Goal: Transaction & Acquisition: Book appointment/travel/reservation

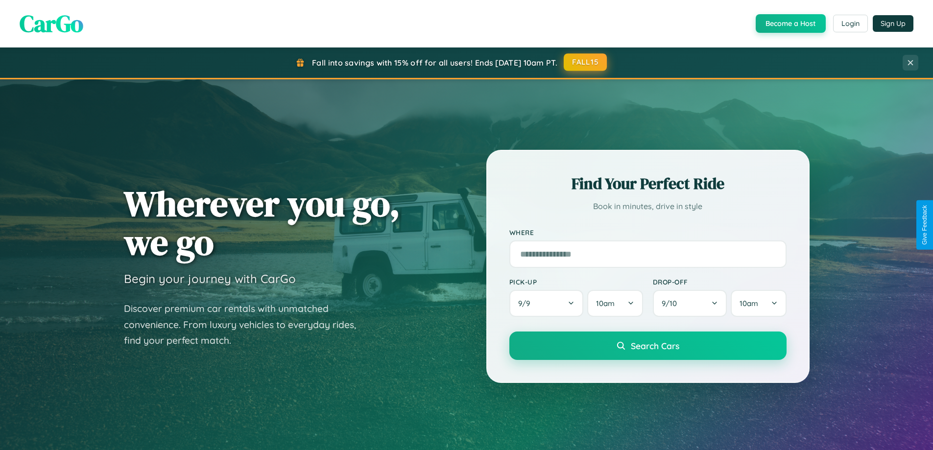
click at [586, 62] on button "FALL15" at bounding box center [584, 62] width 43 height 18
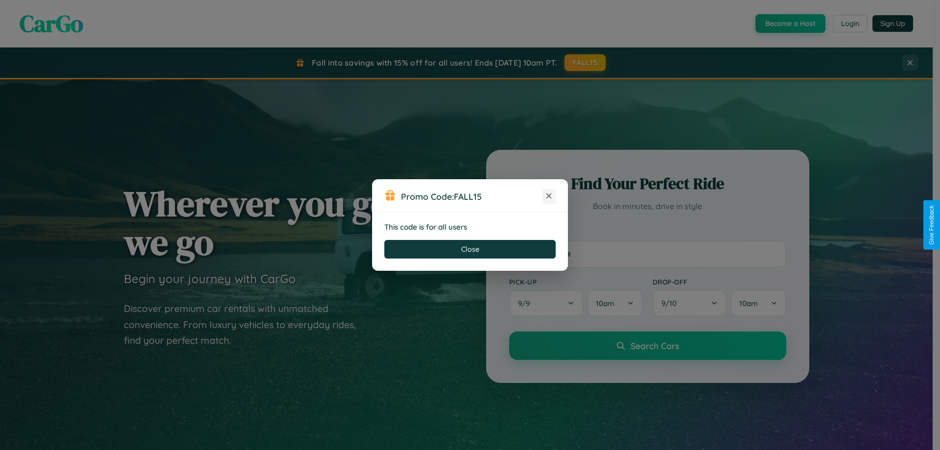
click at [549, 196] on icon at bounding box center [549, 196] width 10 height 10
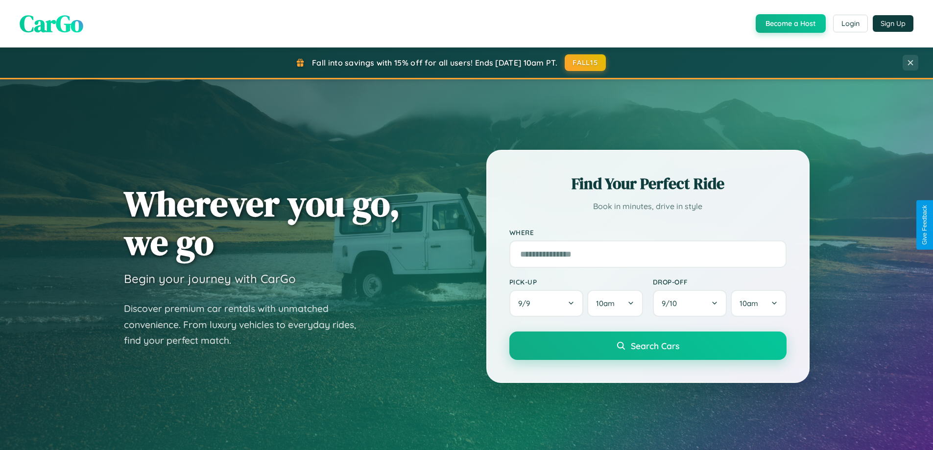
scroll to position [674, 0]
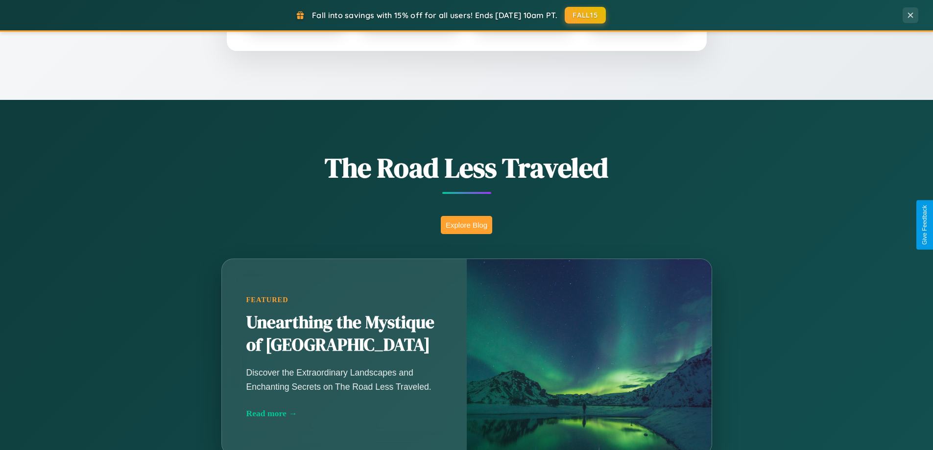
click at [466, 225] on button "Explore Blog" at bounding box center [466, 225] width 51 height 18
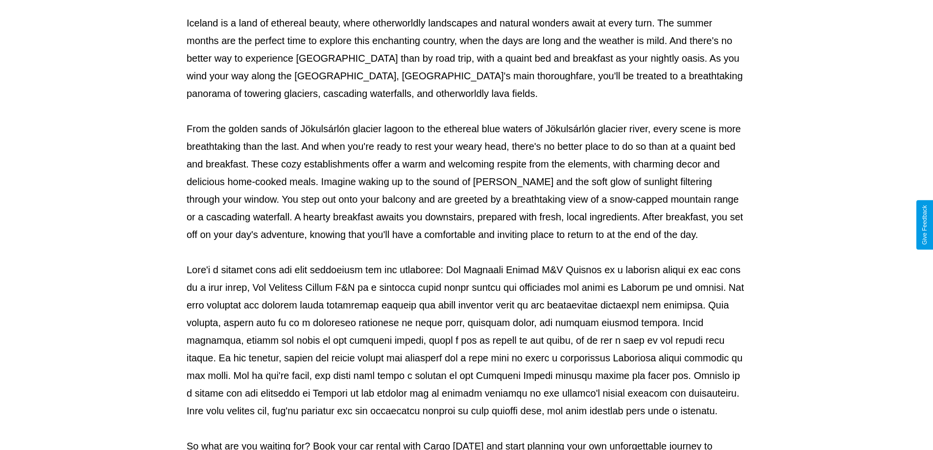
scroll to position [317, 0]
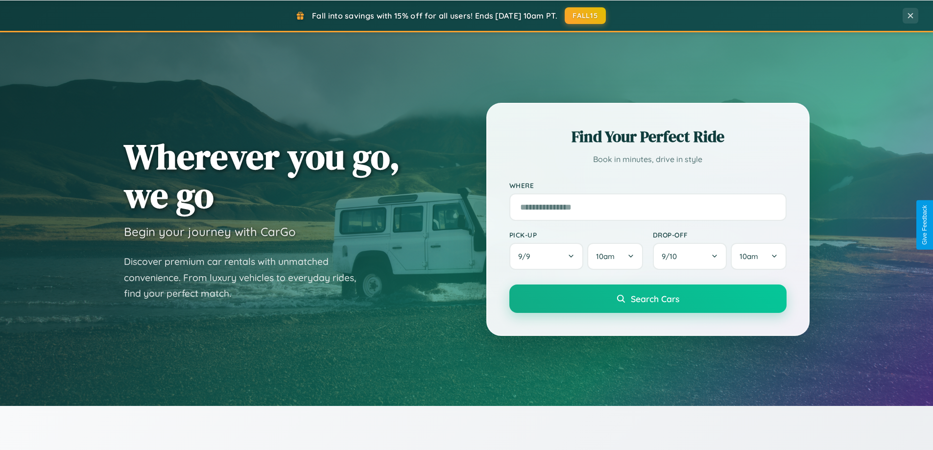
scroll to position [29, 0]
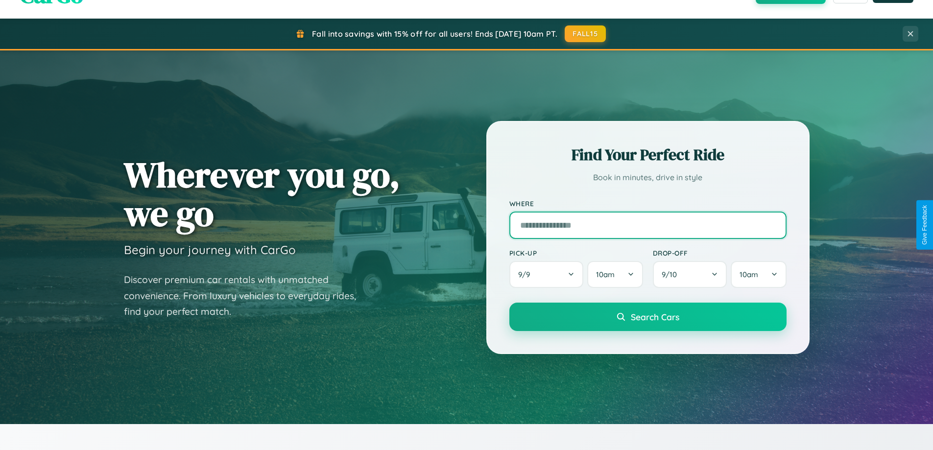
click at [647, 225] on input "text" at bounding box center [647, 224] width 277 height 27
type input "*****"
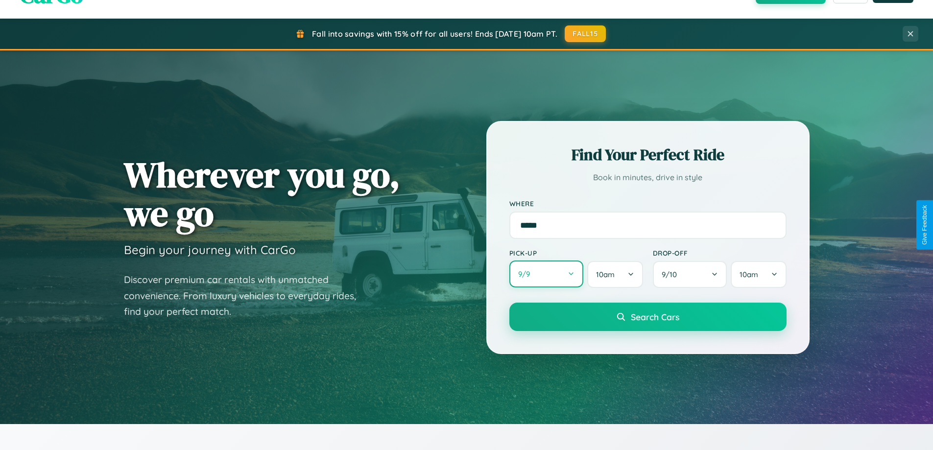
click at [546, 274] on button "9 / 9" at bounding box center [546, 273] width 74 height 27
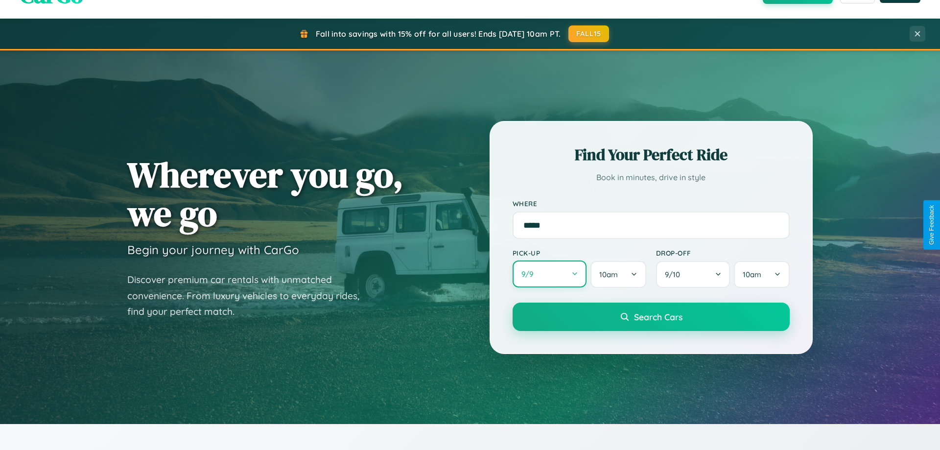
select select "*"
select select "****"
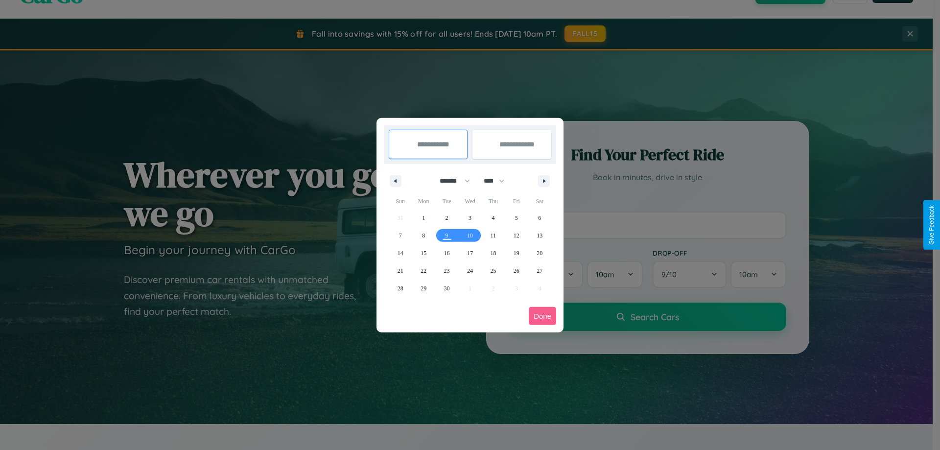
drag, startPoint x: 450, startPoint y: 181, endPoint x: 470, endPoint y: 196, distance: 25.1
click at [450, 181] on select "******* ******** ***** ***** *** **** **** ****** ********* ******* ******** **…" at bounding box center [453, 181] width 42 height 16
select select "*"
click at [469, 217] on span "1" at bounding box center [470, 218] width 3 height 18
type input "**********"
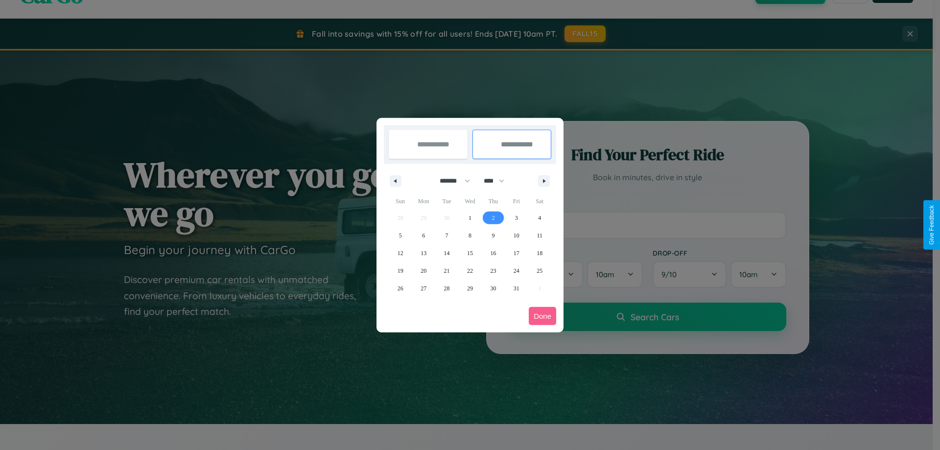
click at [493, 217] on span "2" at bounding box center [493, 218] width 3 height 18
type input "**********"
click at [542, 316] on button "Done" at bounding box center [542, 316] width 27 height 18
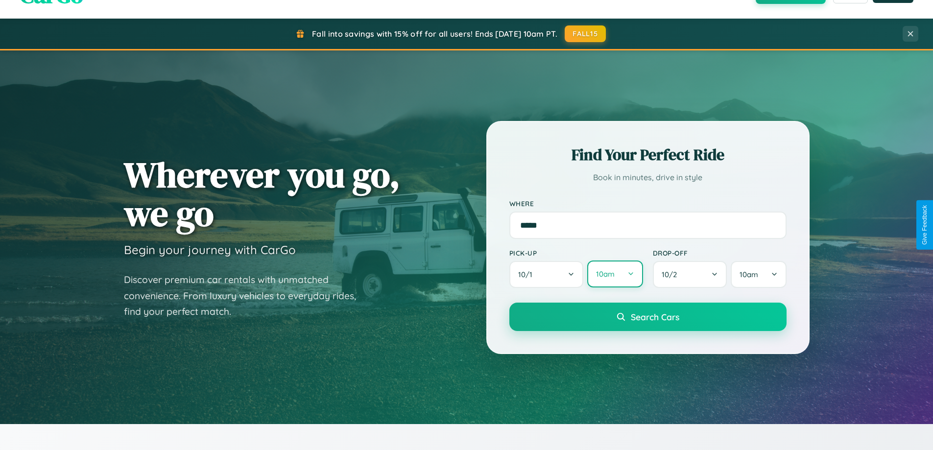
click at [614, 274] on button "10am" at bounding box center [614, 273] width 55 height 27
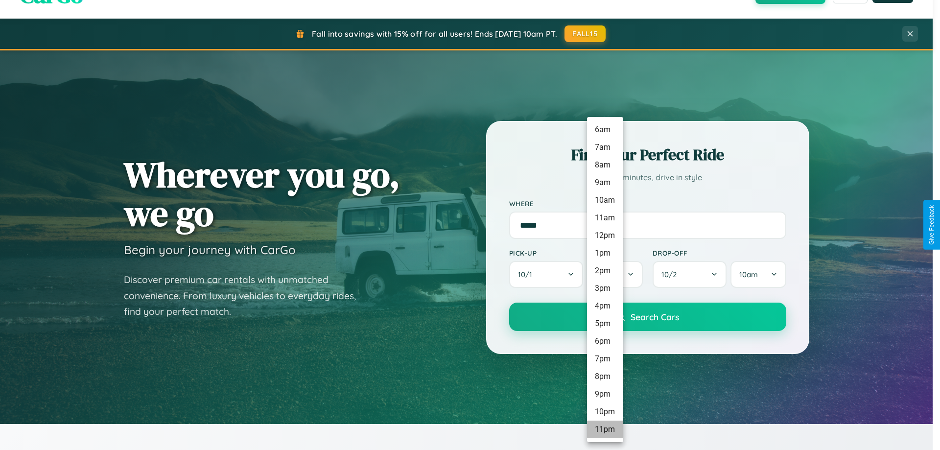
click at [605, 429] on li "11pm" at bounding box center [605, 430] width 36 height 18
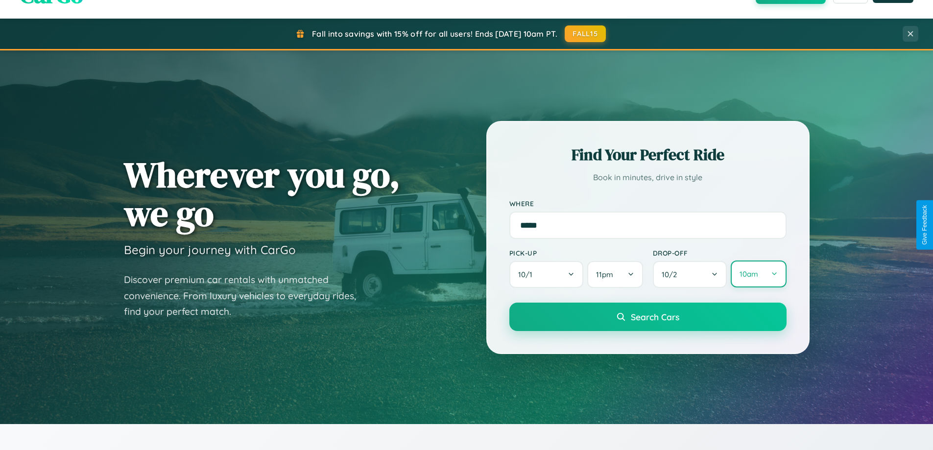
click at [758, 274] on button "10am" at bounding box center [757, 273] width 55 height 27
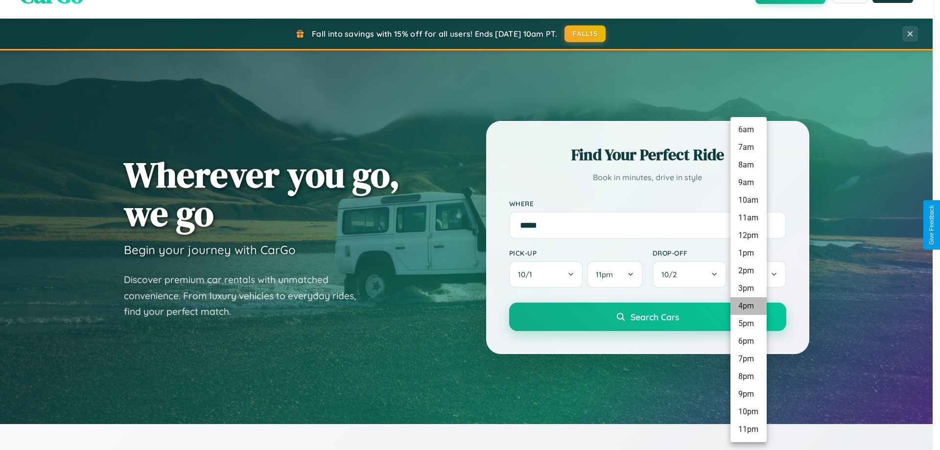
click at [748, 306] on li "4pm" at bounding box center [748, 306] width 36 height 18
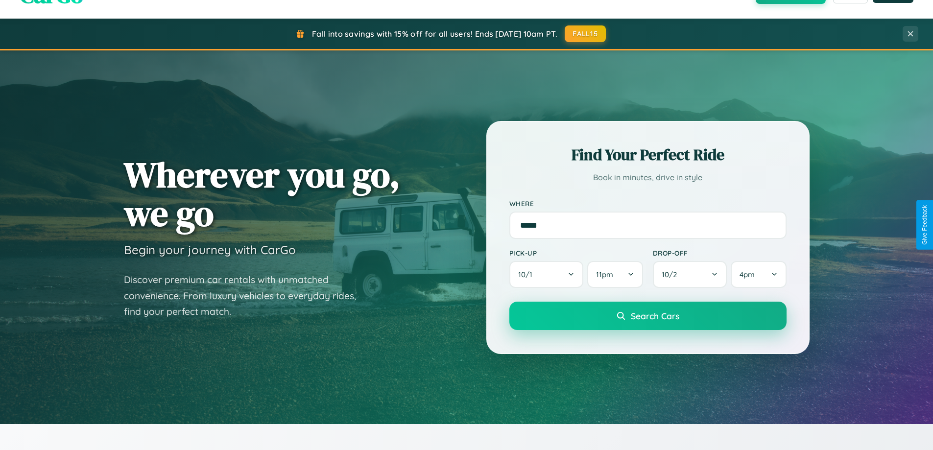
click at [647, 316] on span "Search Cars" at bounding box center [655, 315] width 48 height 11
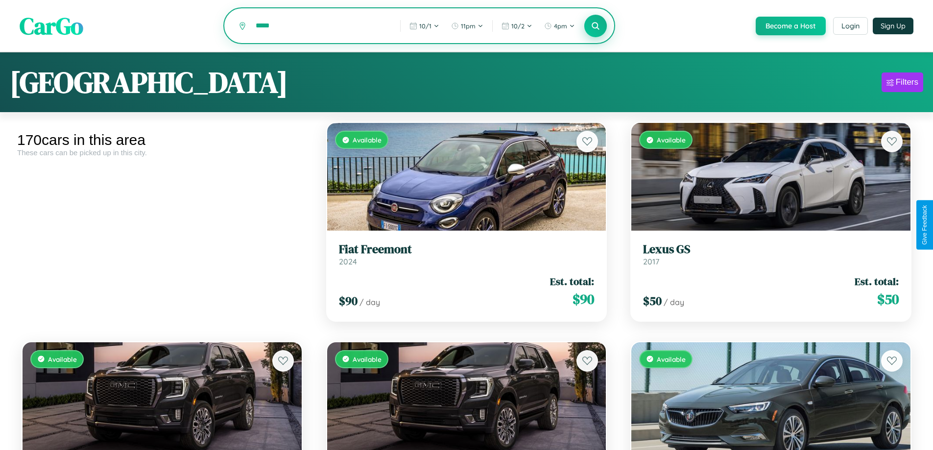
type input "*****"
click at [595, 26] on icon at bounding box center [595, 25] width 9 height 9
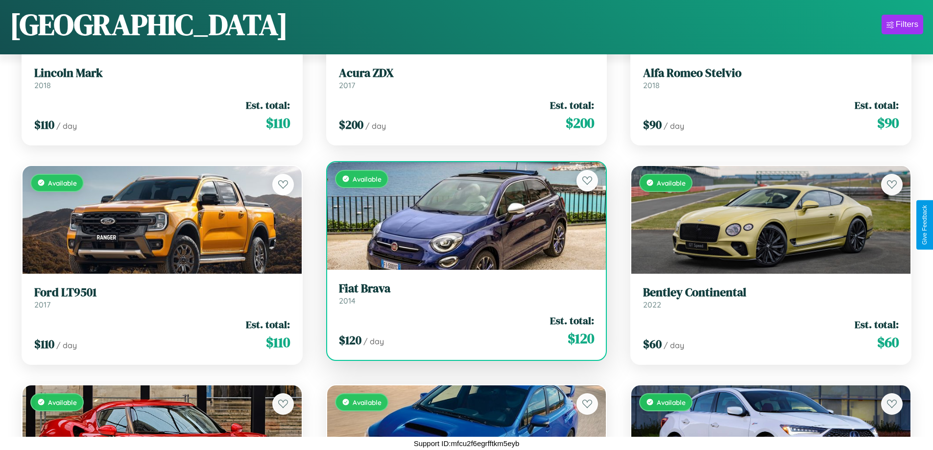
scroll to position [4303, 0]
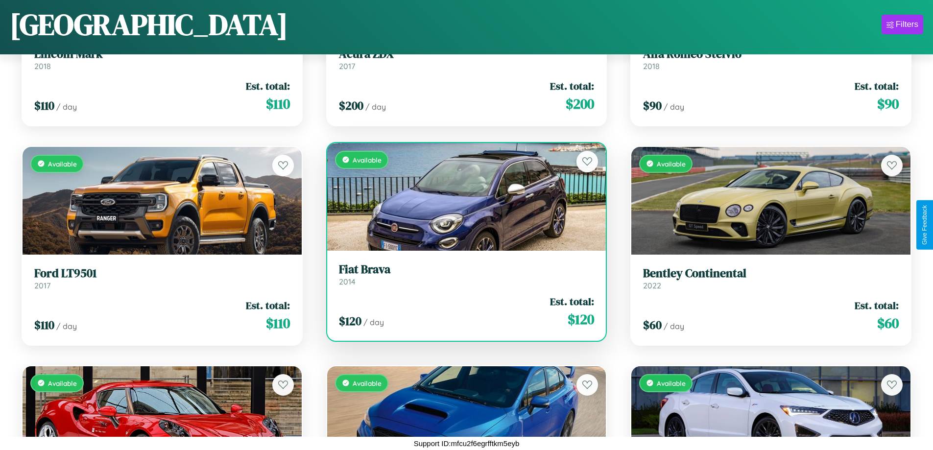
click at [462, 276] on link "Fiat Brava 2014" at bounding box center [467, 274] width 256 height 24
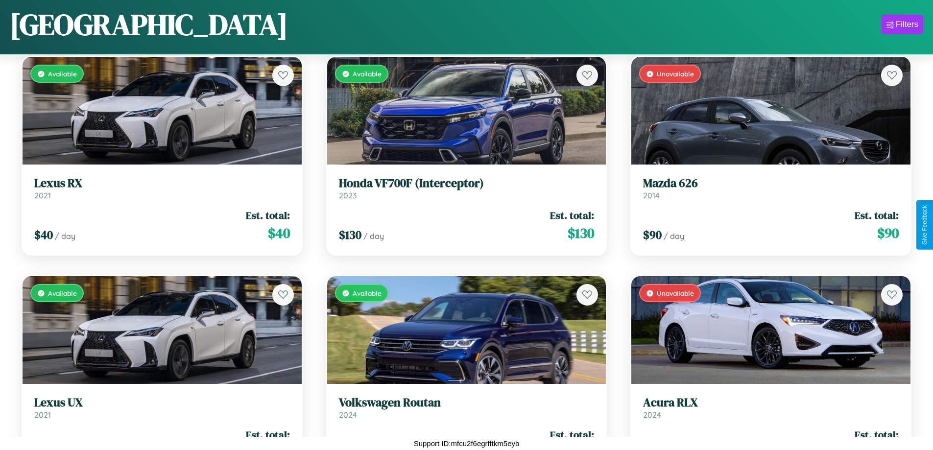
scroll to position [9564, 0]
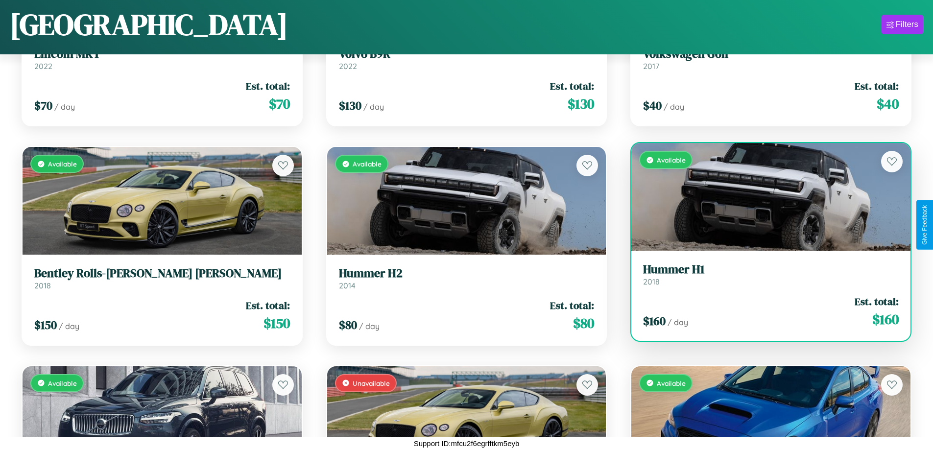
click at [764, 276] on link "Hummer H1 2018" at bounding box center [771, 274] width 256 height 24
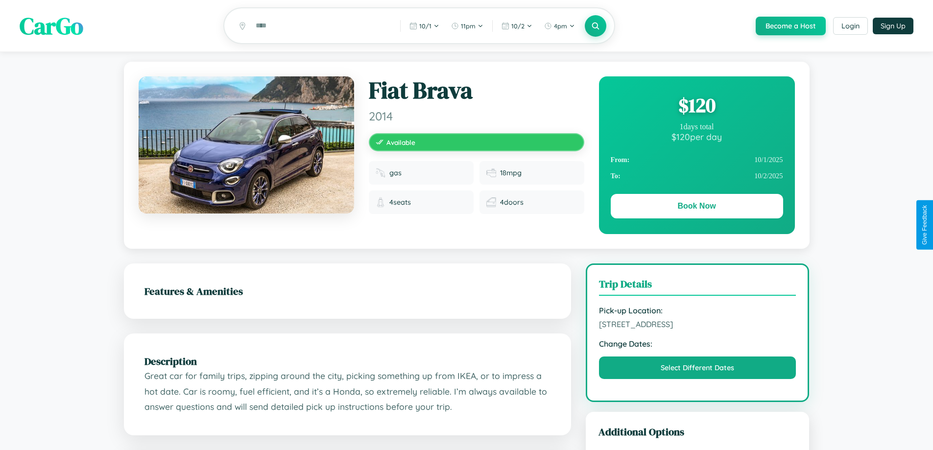
scroll to position [101, 0]
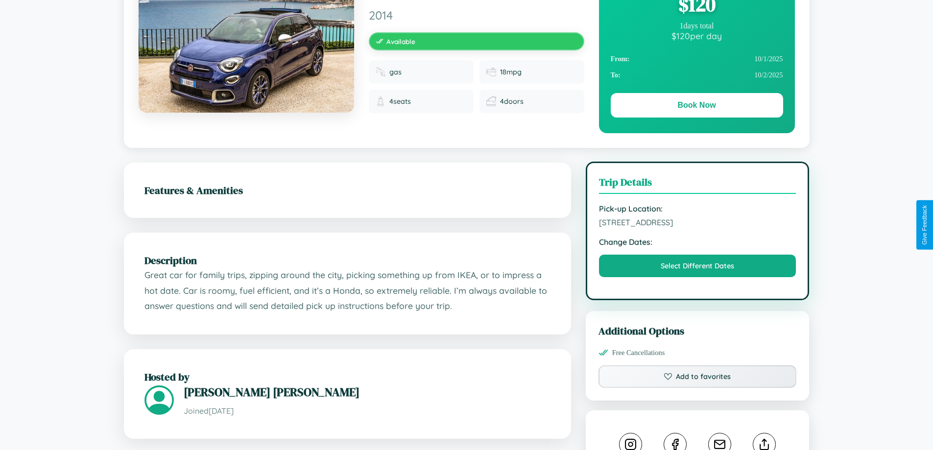
click at [697, 224] on span "[STREET_ADDRESS]" at bounding box center [697, 222] width 197 height 10
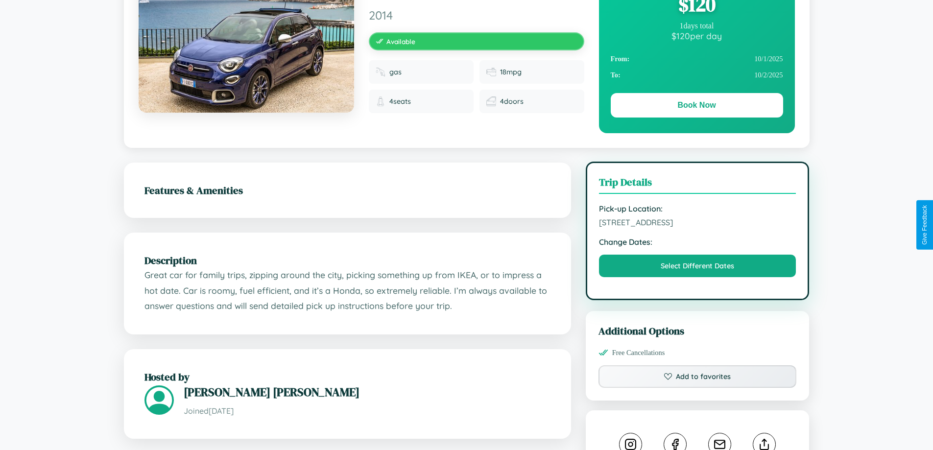
click at [697, 224] on span "[STREET_ADDRESS]" at bounding box center [697, 222] width 197 height 10
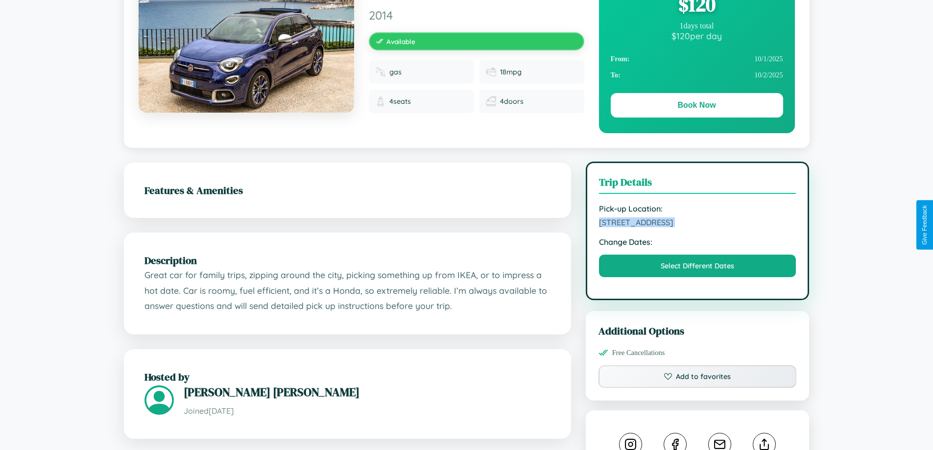
click at [697, 224] on span "[STREET_ADDRESS]" at bounding box center [697, 222] width 197 height 10
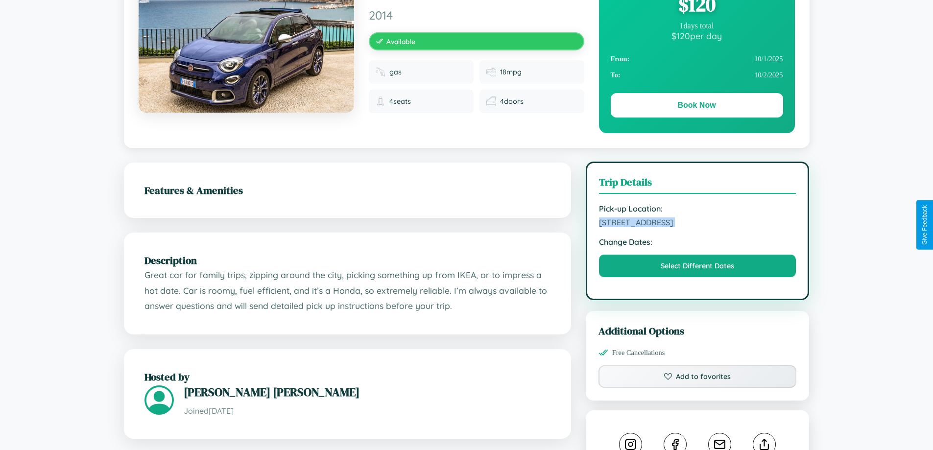
click at [697, 224] on span "[STREET_ADDRESS]" at bounding box center [697, 222] width 197 height 10
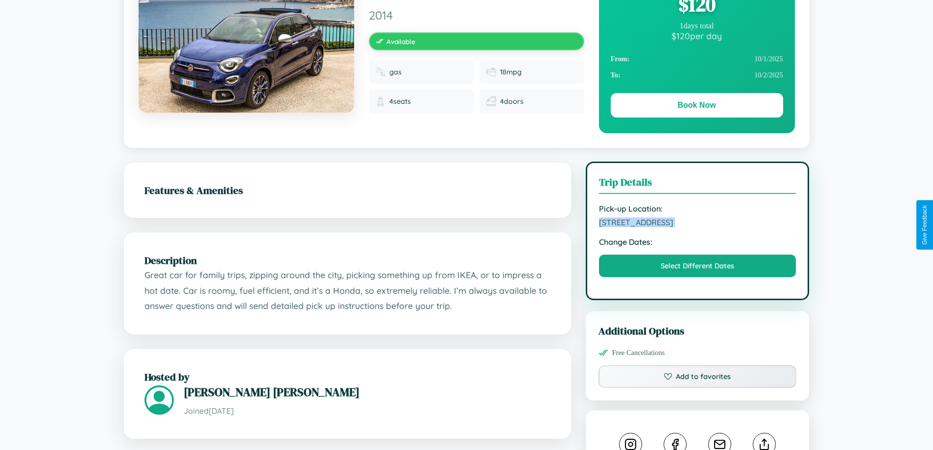
click at [697, 224] on span "[STREET_ADDRESS]" at bounding box center [697, 222] width 197 height 10
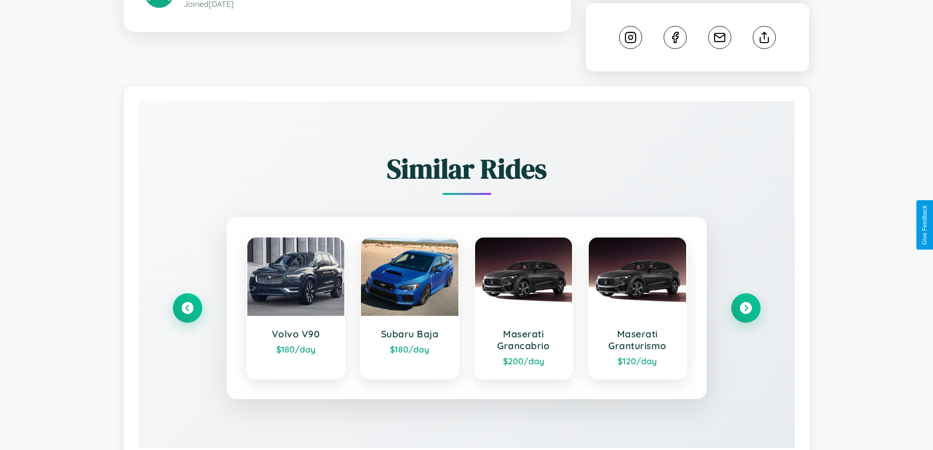
scroll to position [545, 0]
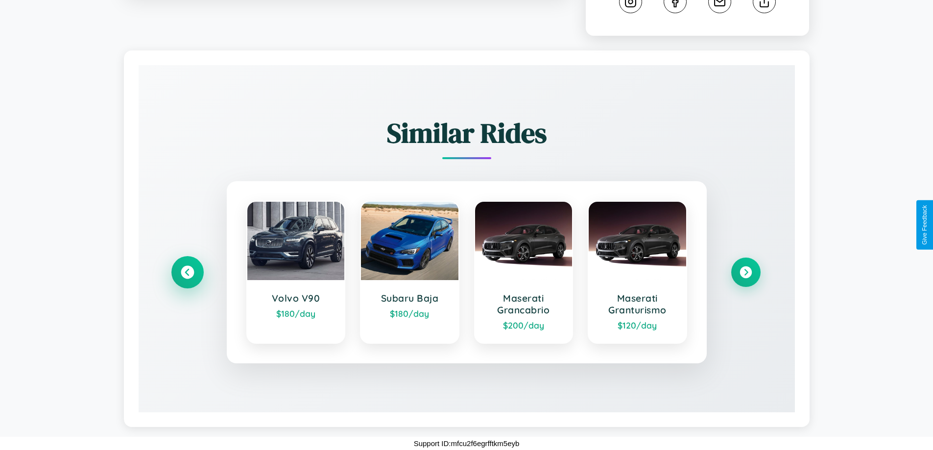
click at [187, 272] on icon at bounding box center [187, 272] width 13 height 13
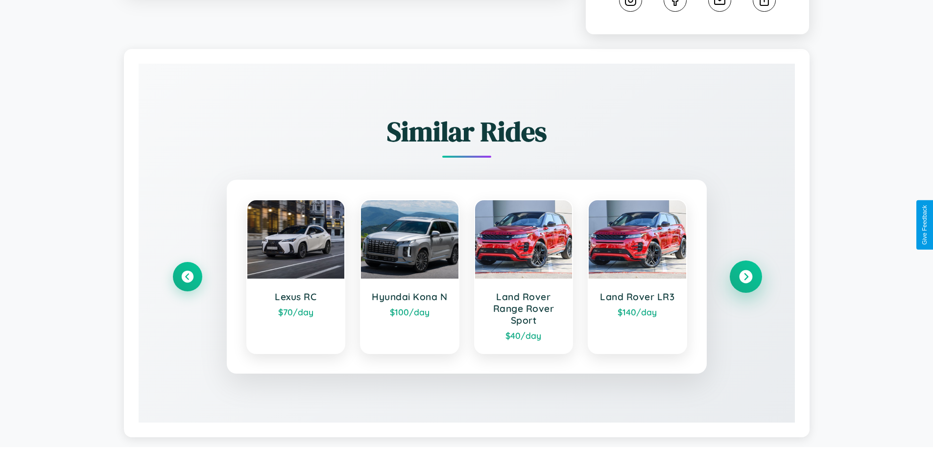
click at [745, 278] on icon at bounding box center [745, 276] width 13 height 13
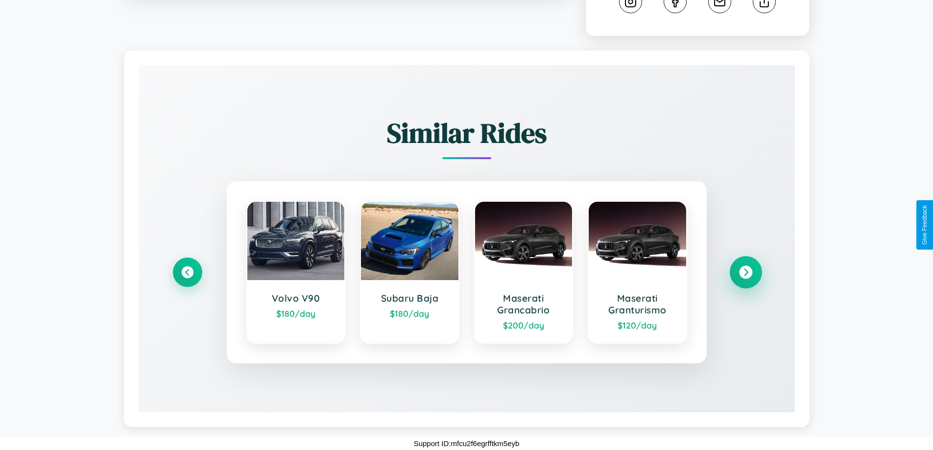
click at [745, 272] on icon at bounding box center [745, 272] width 13 height 13
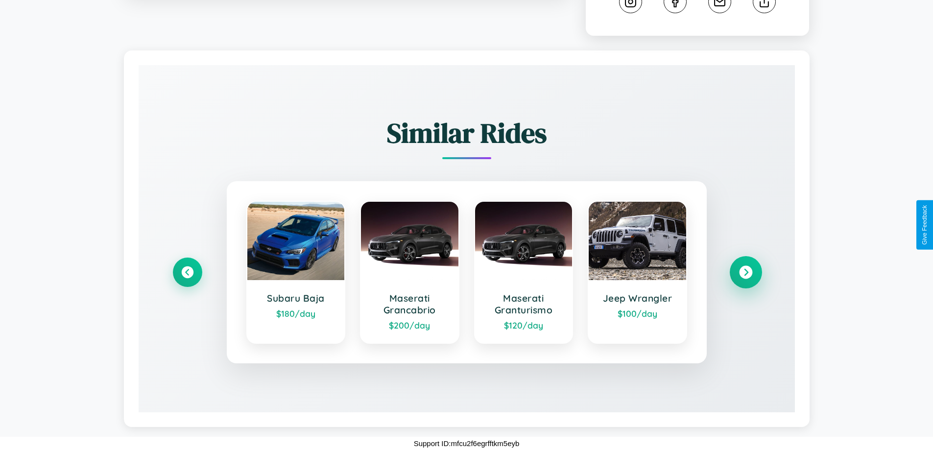
click at [745, 272] on icon at bounding box center [745, 272] width 13 height 13
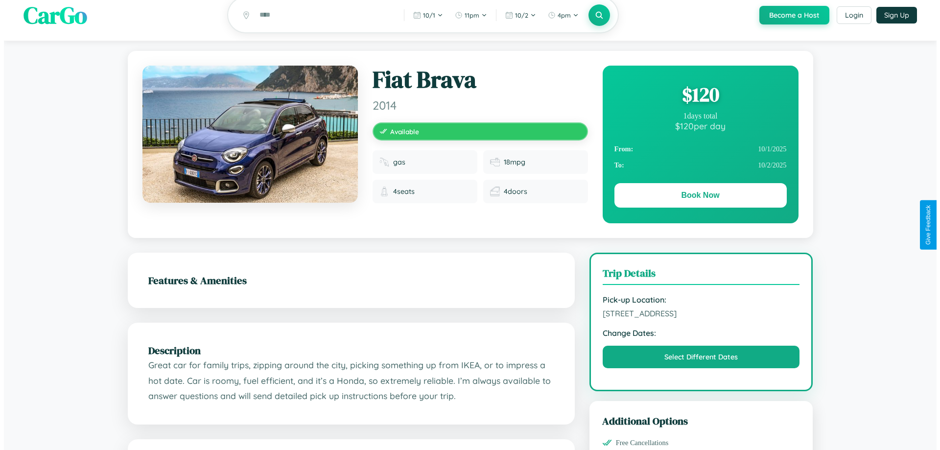
scroll to position [0, 0]
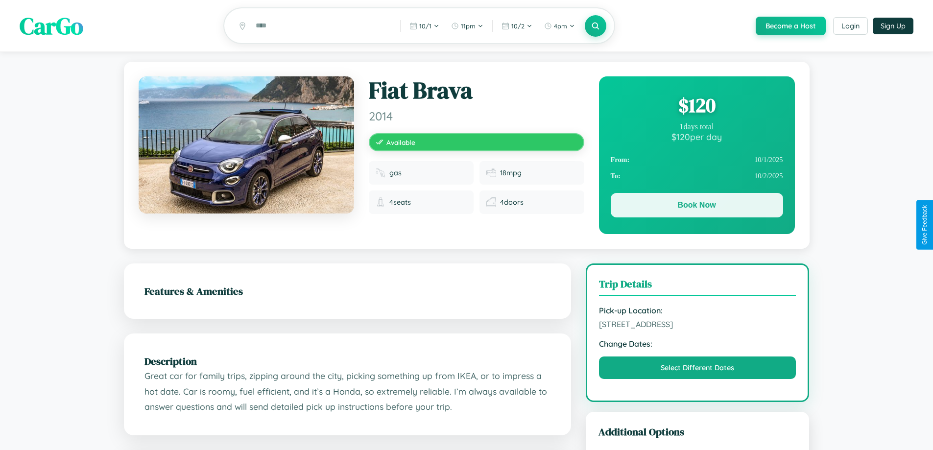
click at [696, 207] on button "Book Now" at bounding box center [696, 205] width 172 height 24
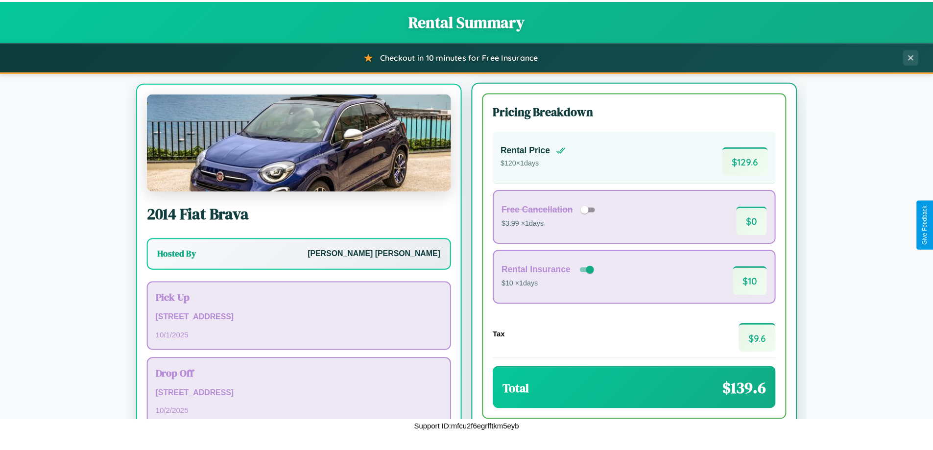
scroll to position [46, 0]
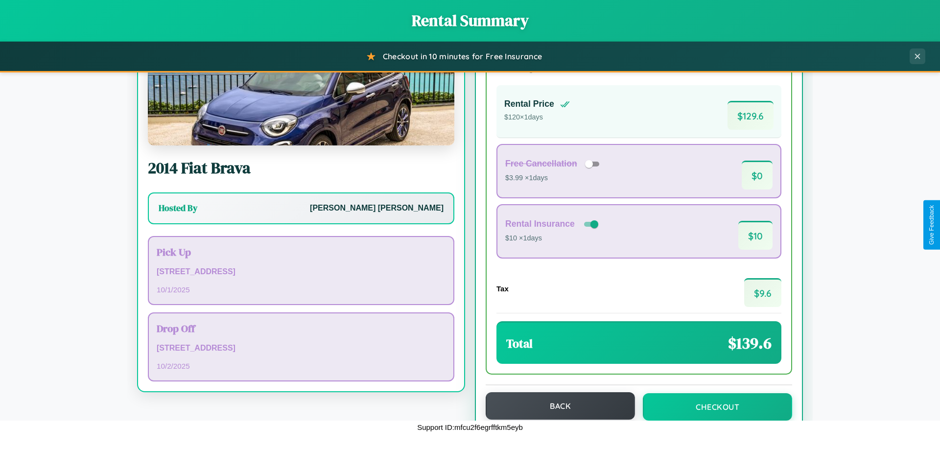
click at [556, 406] on button "Back" at bounding box center [560, 405] width 149 height 27
